Goal: Information Seeking & Learning: Find specific fact

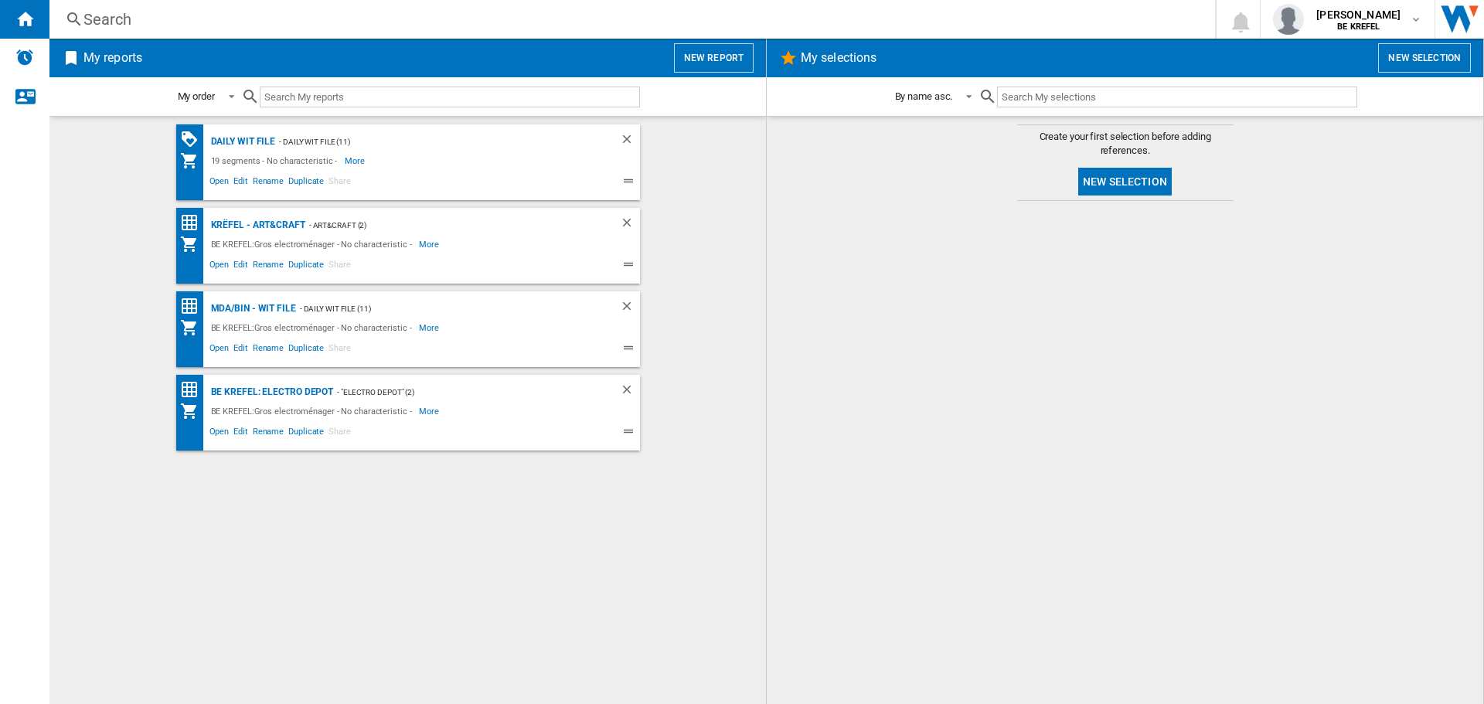
click at [179, 23] on div "Search" at bounding box center [628, 20] width 1091 height 22
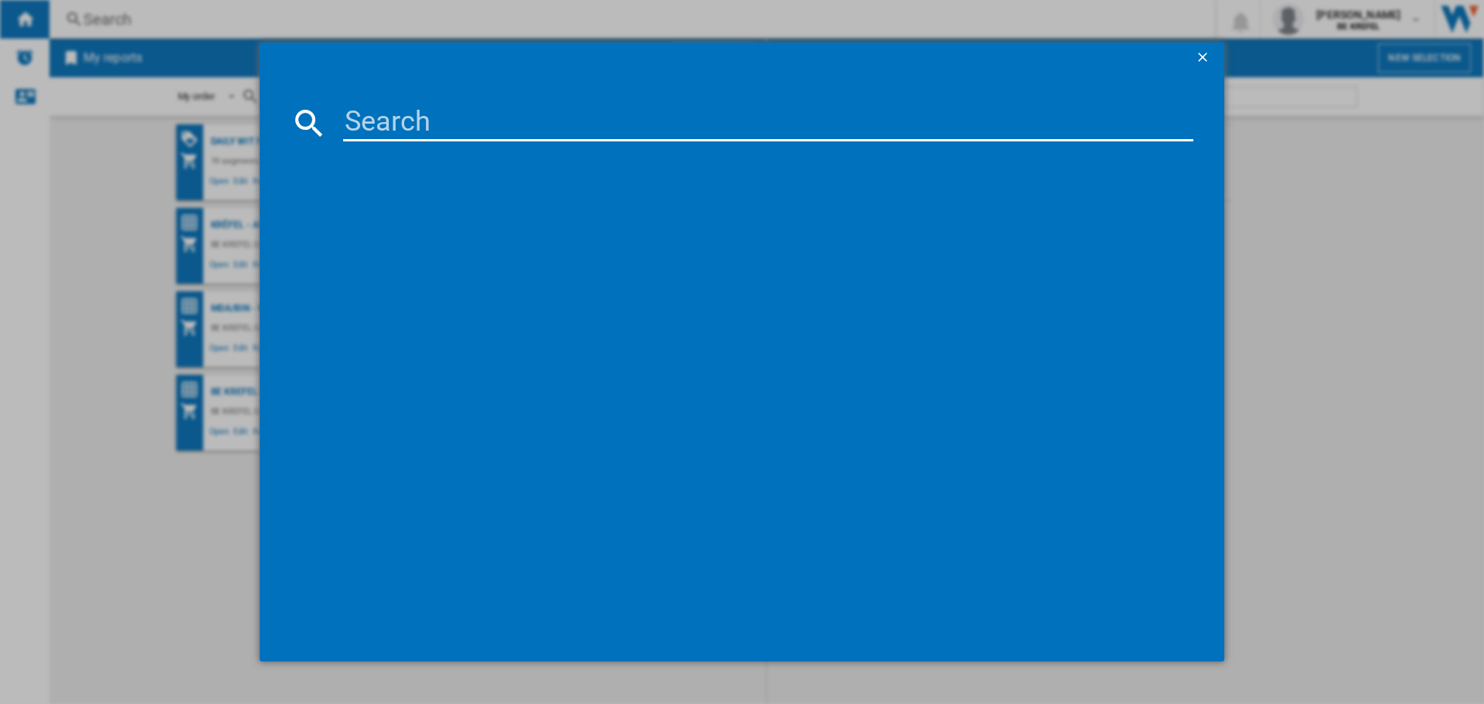
click at [344, 113] on input at bounding box center [768, 122] width 850 height 37
paste input "21009684"
type input "21009684"
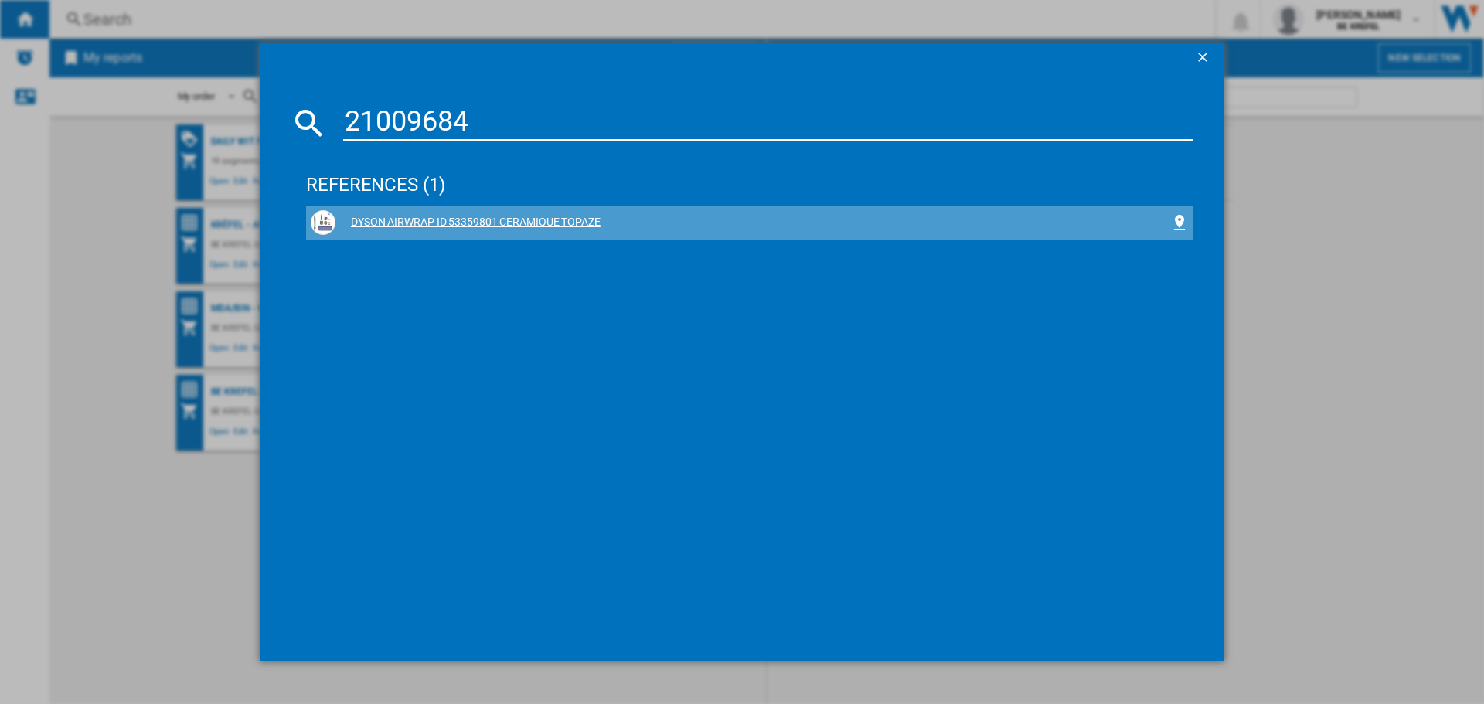
click at [437, 215] on div "DYSON AIRWRAP ID 53359801 CERAMIQUE TOPAZE" at bounding box center [752, 222] width 835 height 15
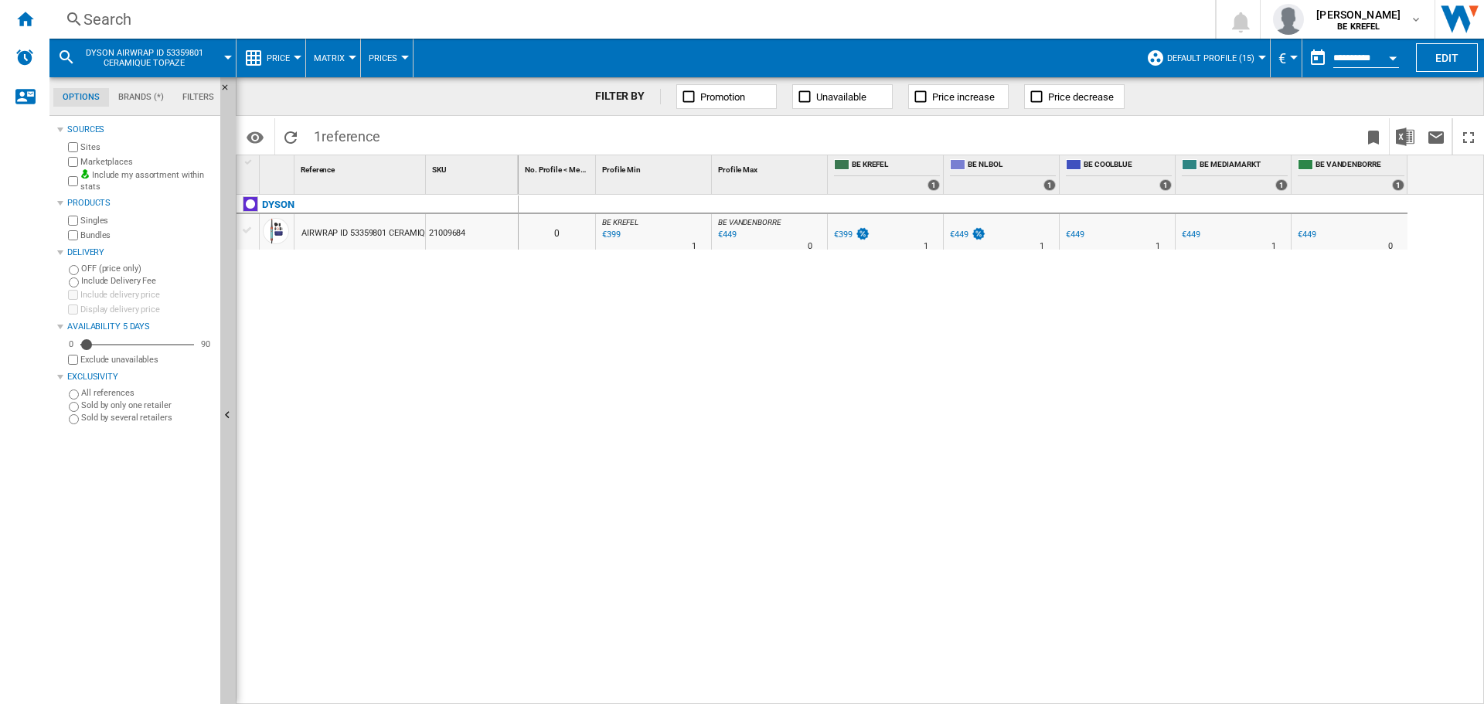
click at [459, 230] on div "21009684" at bounding box center [472, 232] width 92 height 36
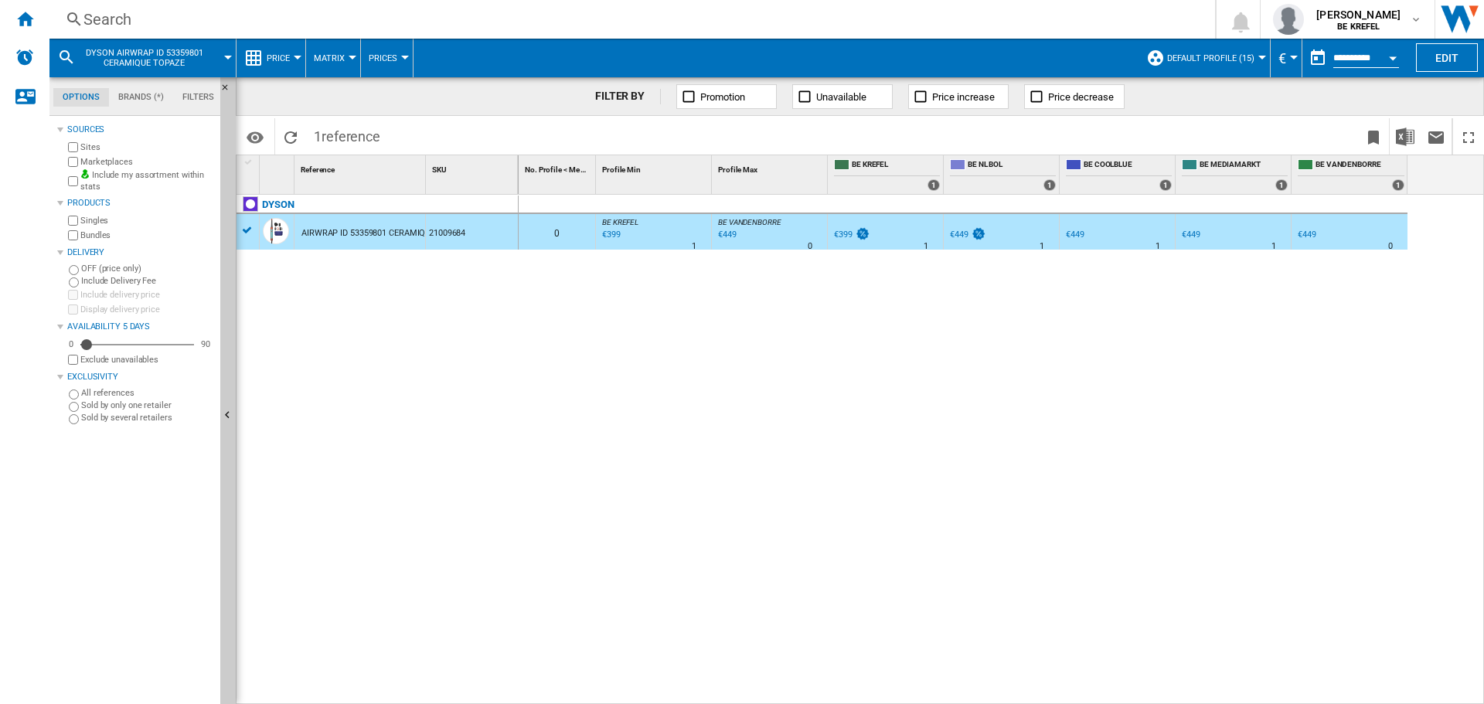
click at [459, 230] on div "21009684" at bounding box center [472, 232] width 92 height 36
